Goal: Complete application form: Complete application form

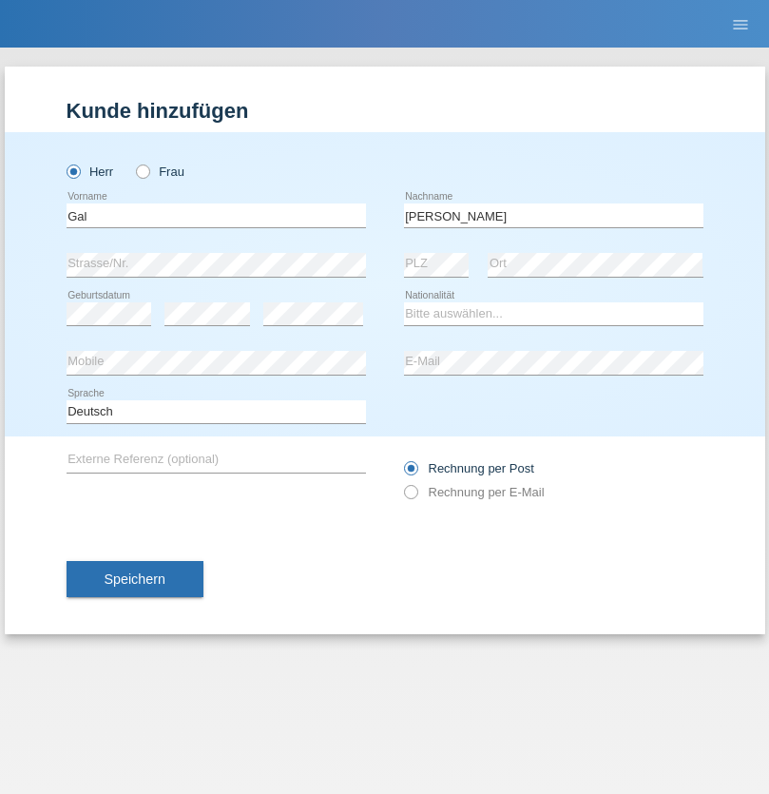
type input "[PERSON_NAME]"
select select "AM"
select select "C"
select select "23"
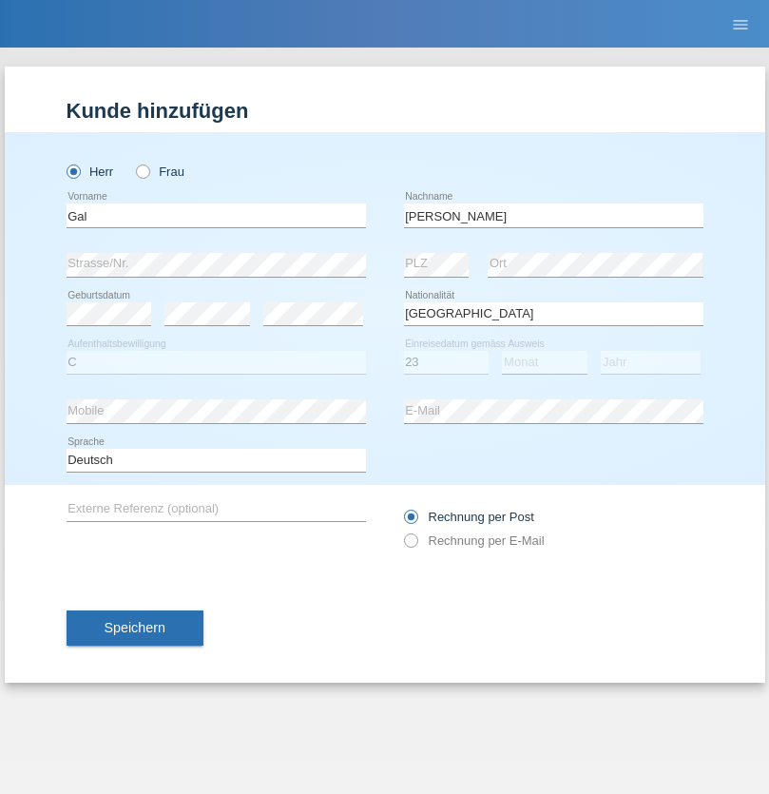
select select "07"
select select "2021"
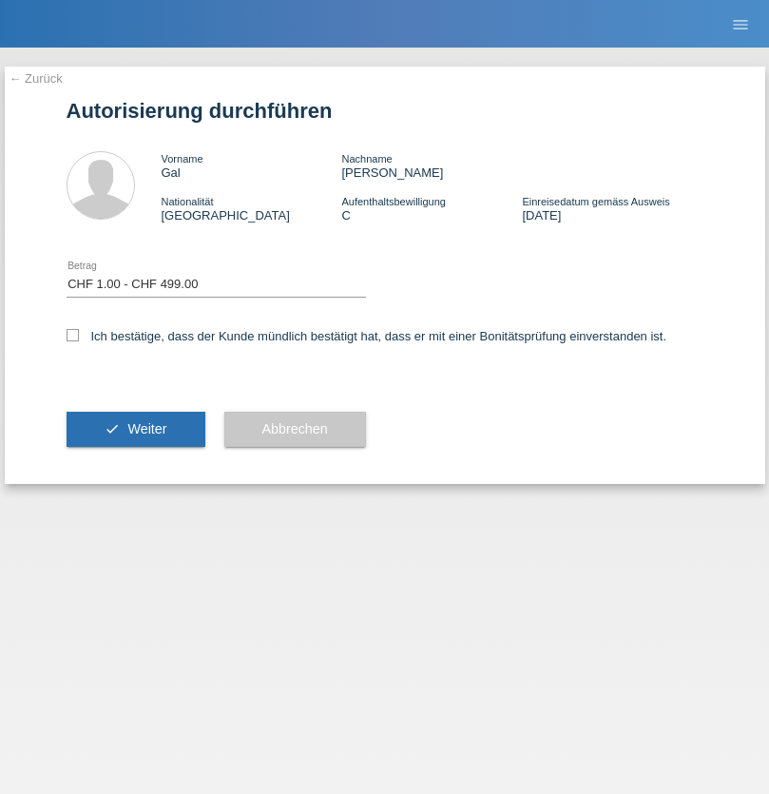
select select "1"
checkbox input "true"
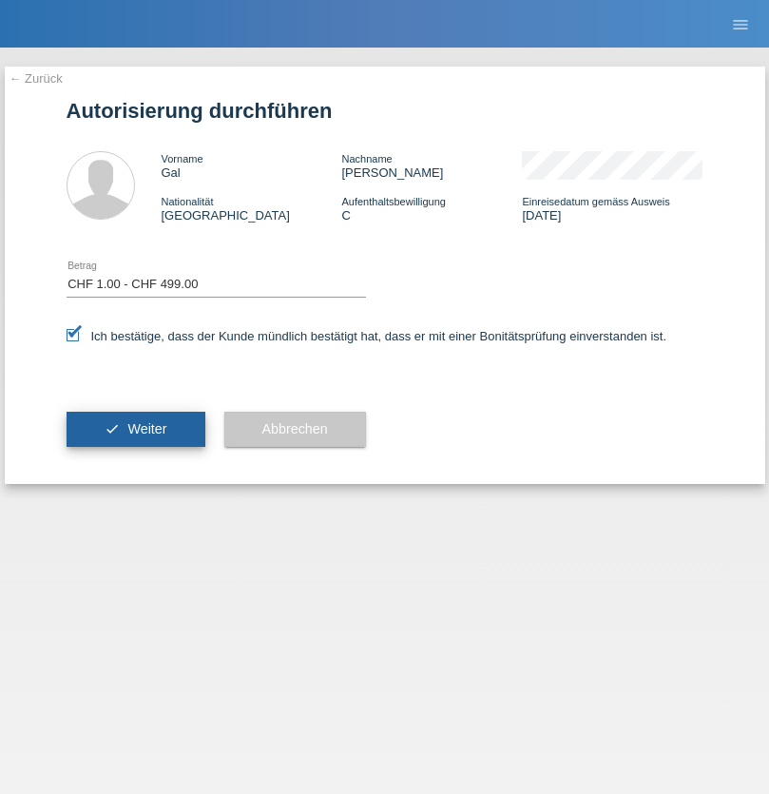
click at [135, 429] on span "Weiter" at bounding box center [146, 428] width 39 height 15
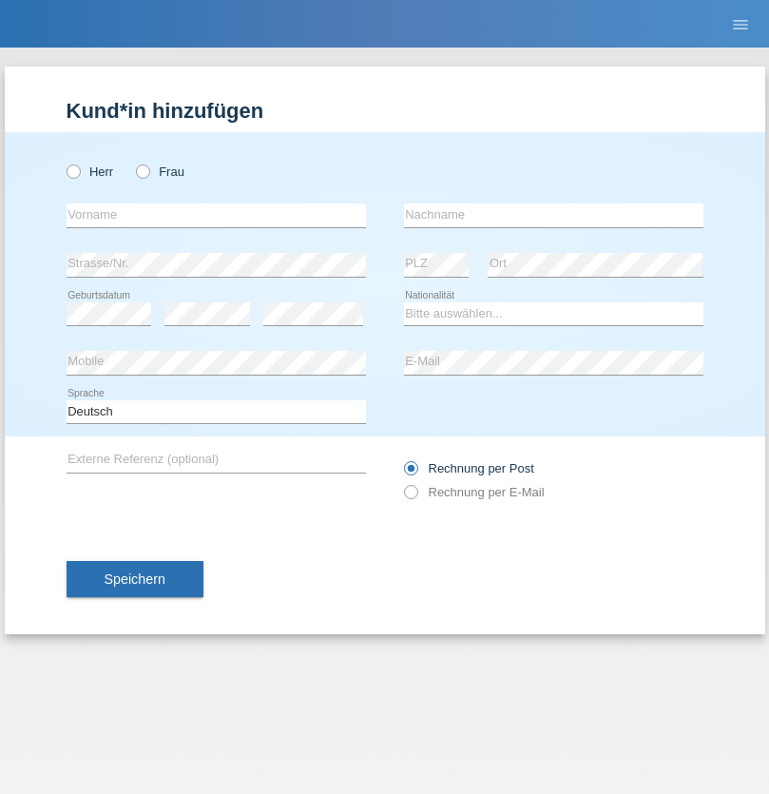
radio input "true"
click at [216, 215] on input "text" at bounding box center [216, 215] width 299 height 24
type input "Philippe"
click at [553, 215] on input "text" at bounding box center [553, 215] width 299 height 24
type input "Waridel"
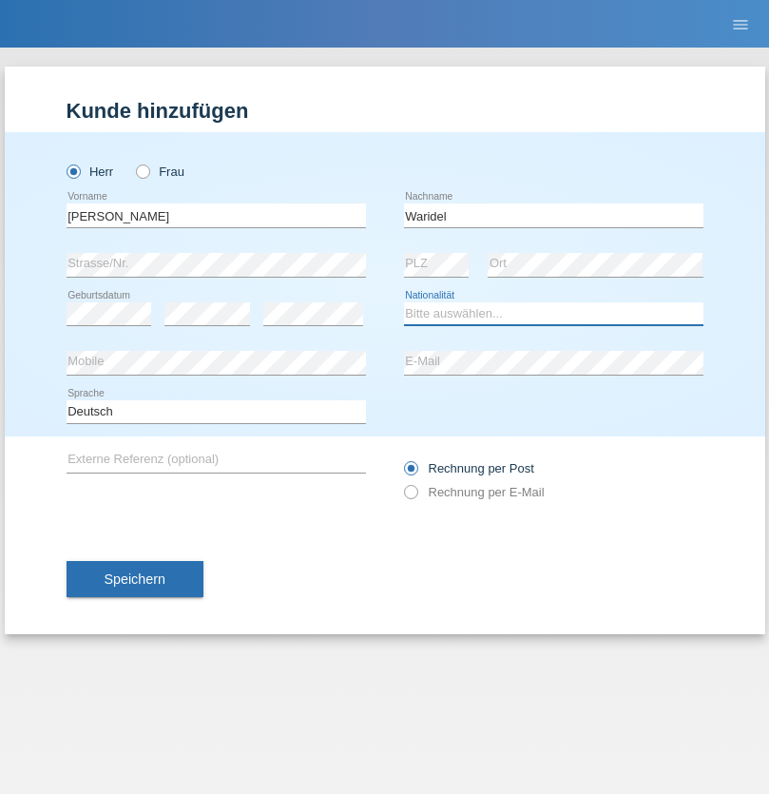
select select "CH"
